Goal: Task Accomplishment & Management: Complete application form

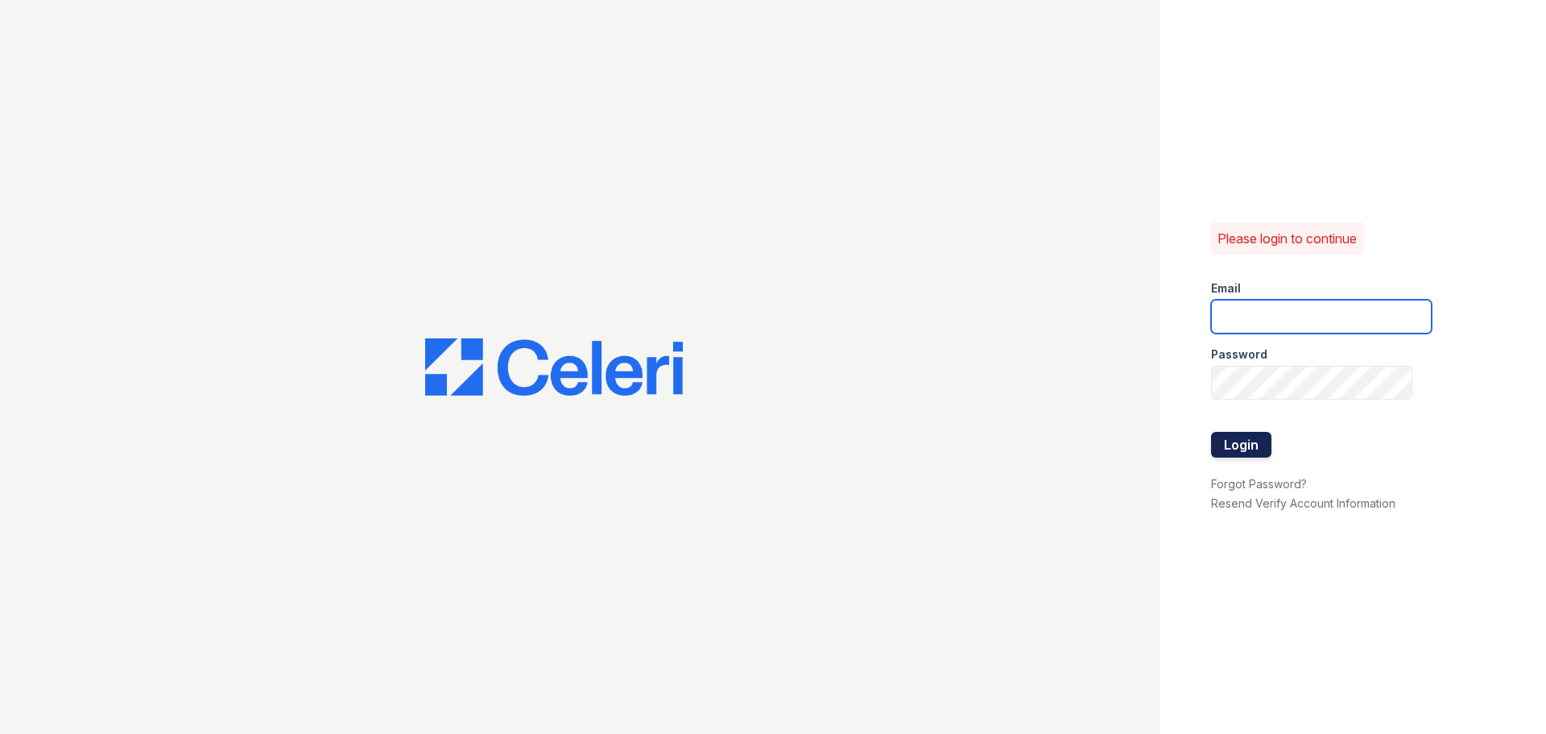
type input "[EMAIL_ADDRESS][DOMAIN_NAME]"
click at [1251, 446] on button "Login" at bounding box center [1241, 445] width 60 height 26
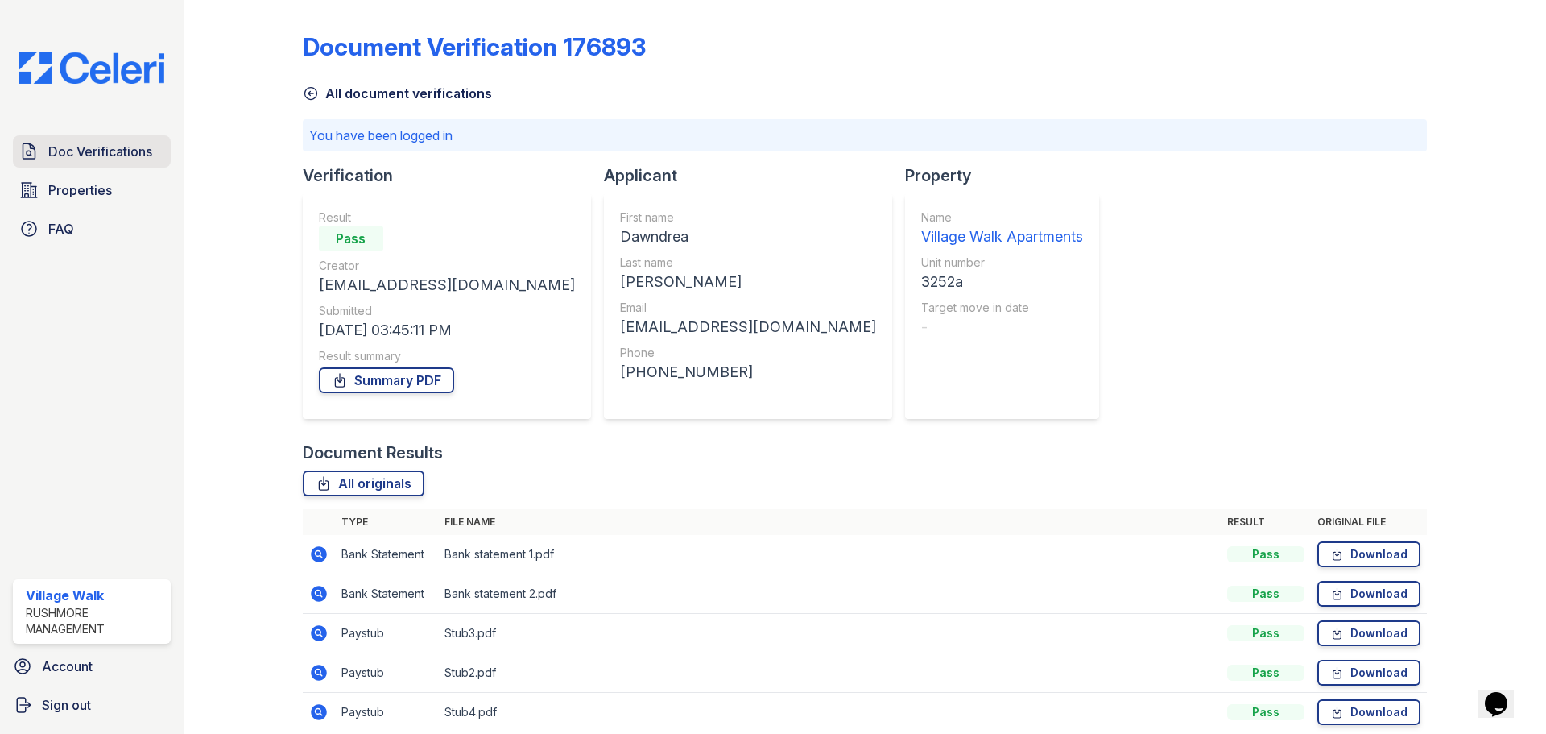
click at [81, 146] on span "Doc Verifications" at bounding box center [100, 151] width 104 height 19
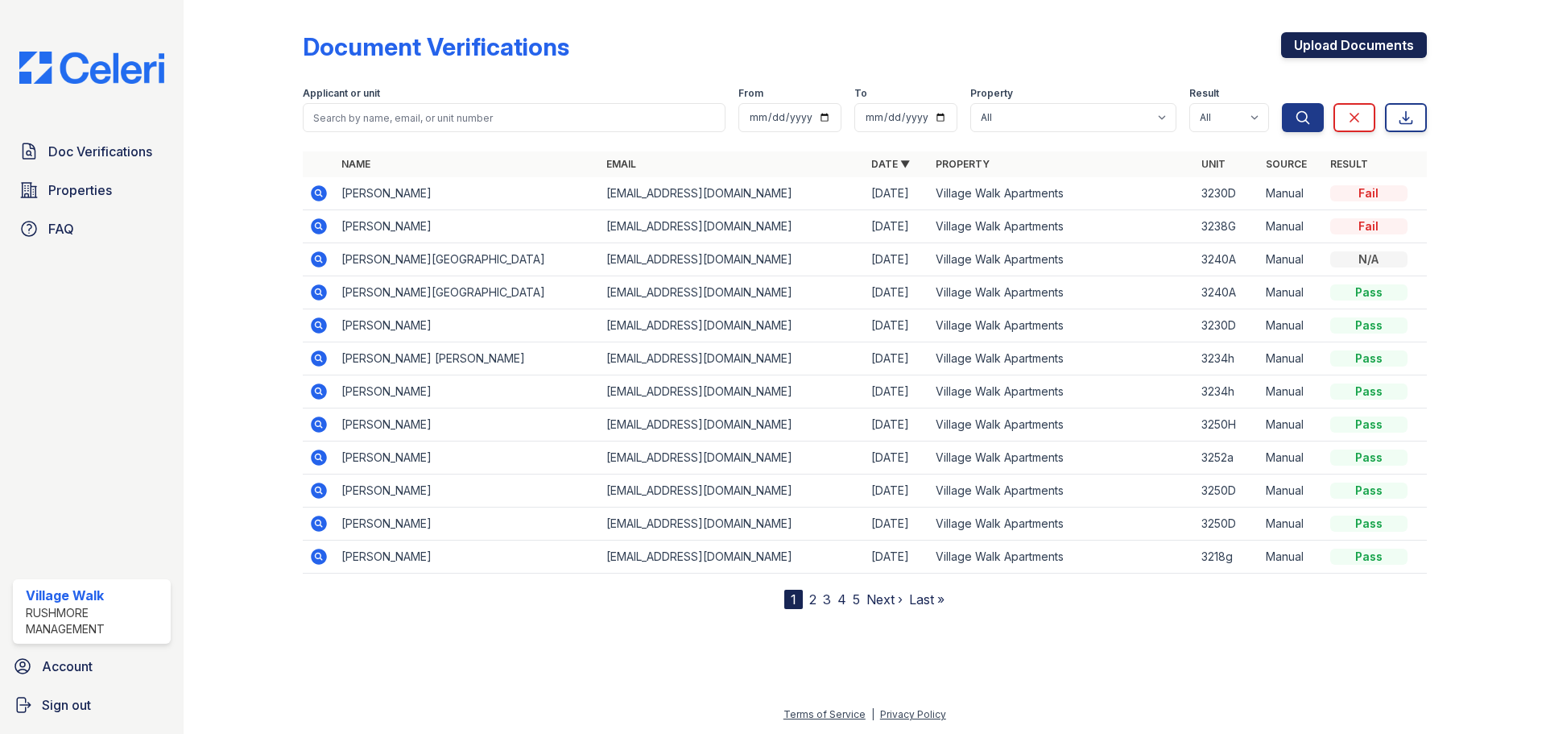
click at [1347, 39] on link "Upload Documents" at bounding box center [1354, 45] width 146 height 26
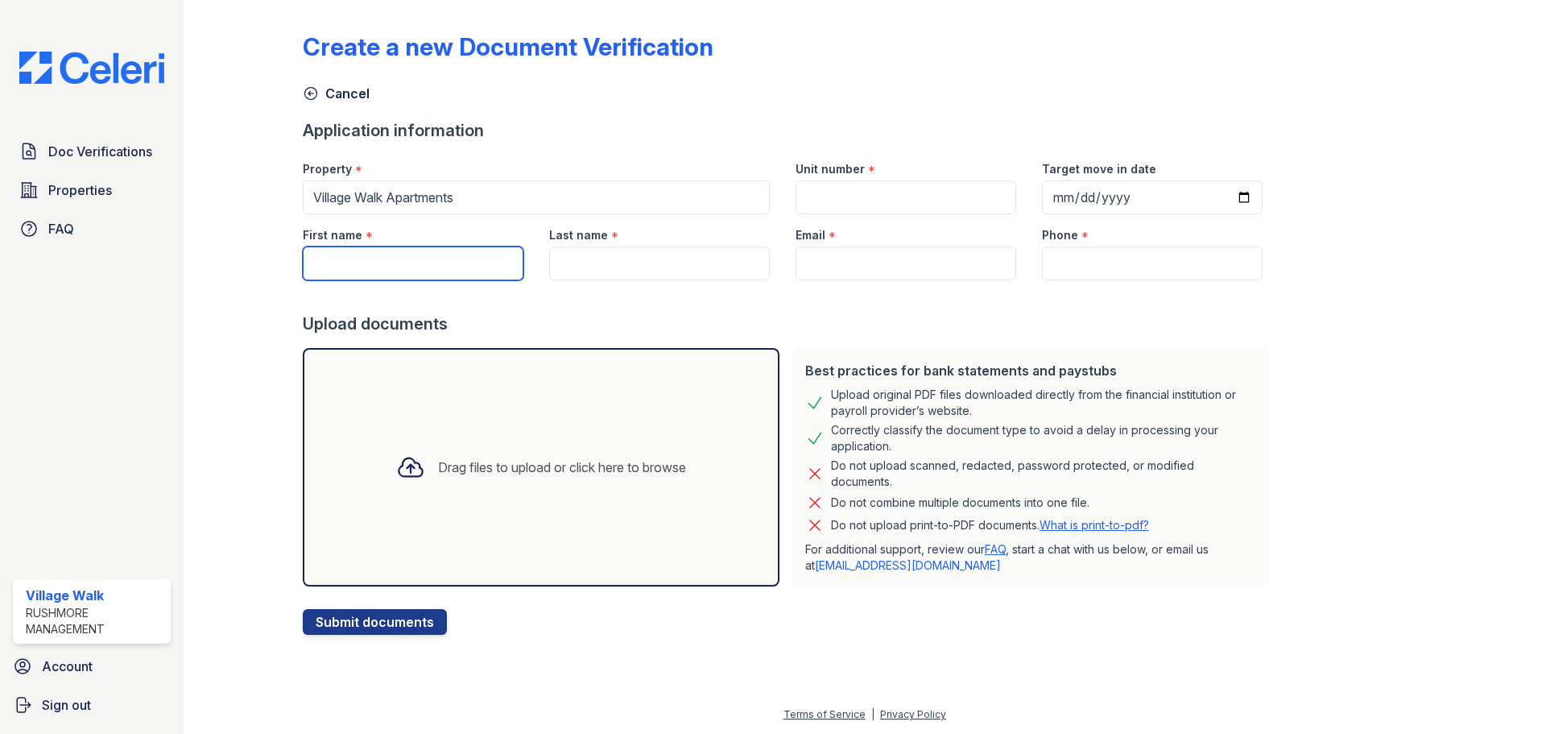
click at [424, 256] on input "First name" at bounding box center [413, 263] width 221 height 34
paste input "Gina"
type input "Gina"
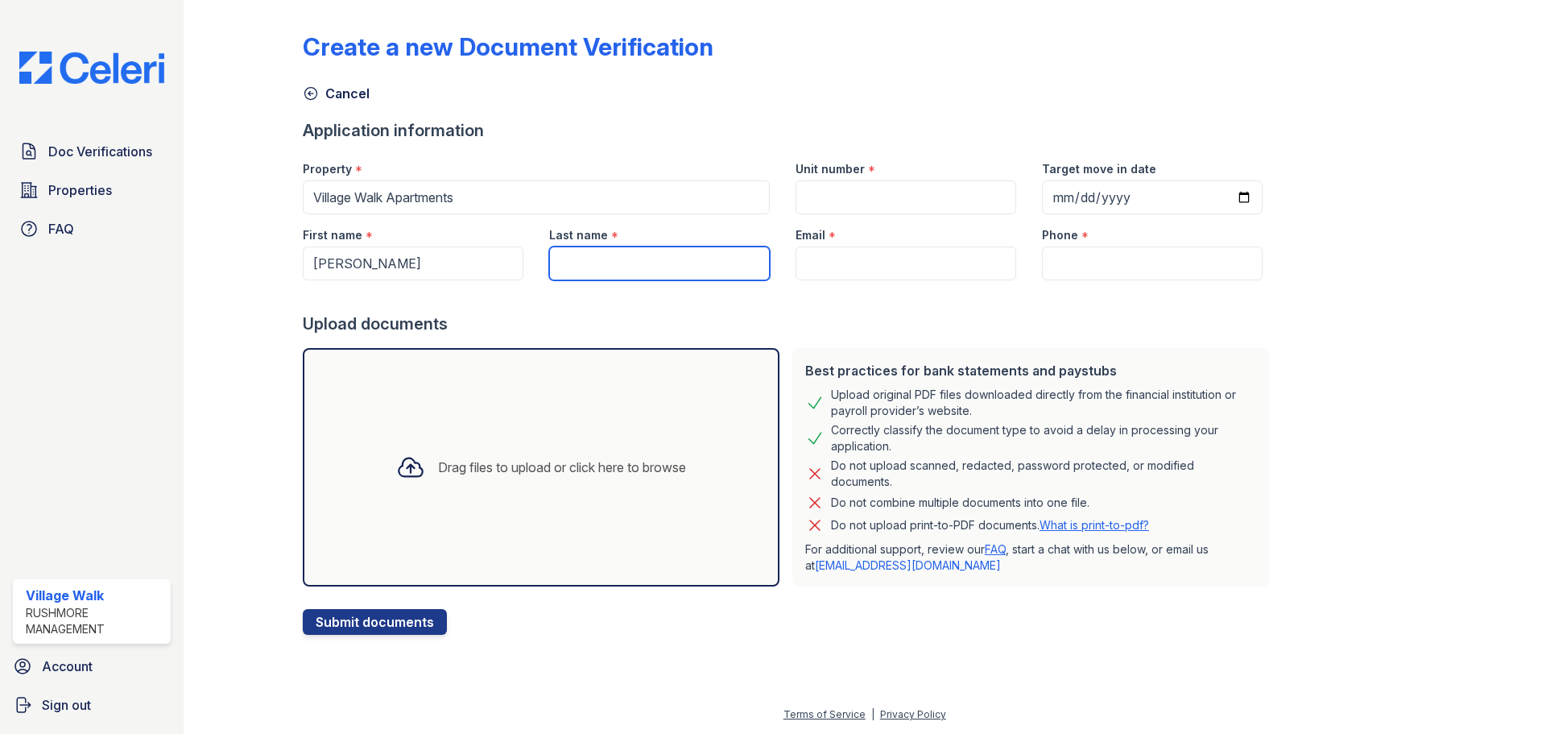
click at [594, 266] on input "Last name" at bounding box center [659, 263] width 221 height 34
paste input "Riaz"
type input "Riaz"
click at [932, 204] on input "Unit number" at bounding box center [906, 197] width 221 height 34
type input "3220H"
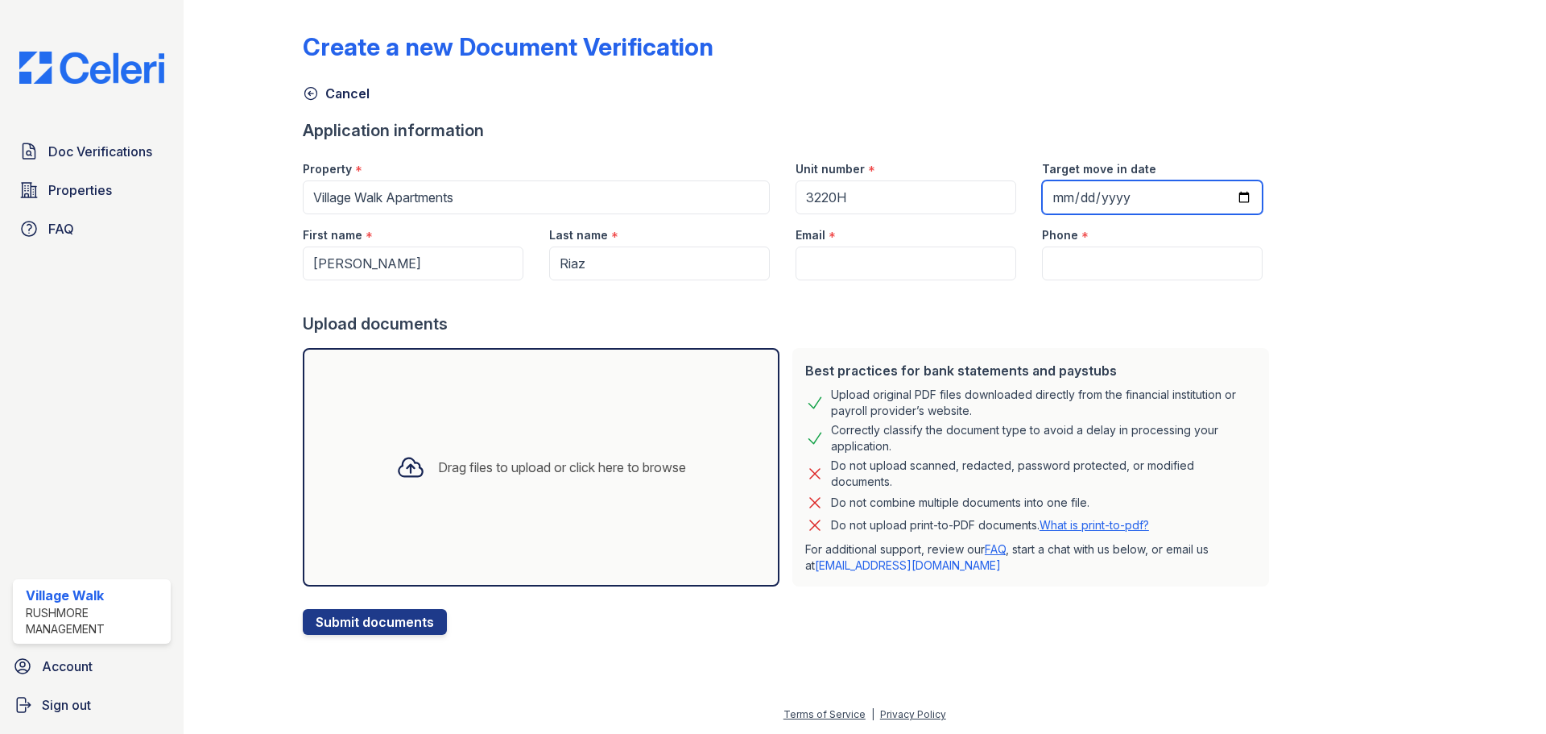
click at [1122, 201] on input "Target move in date" at bounding box center [1152, 197] width 221 height 34
type input "0200-08-29"
type input "0025-08-29"
type input "2025-08-29"
